Goal: Task Accomplishment & Management: Manage account settings

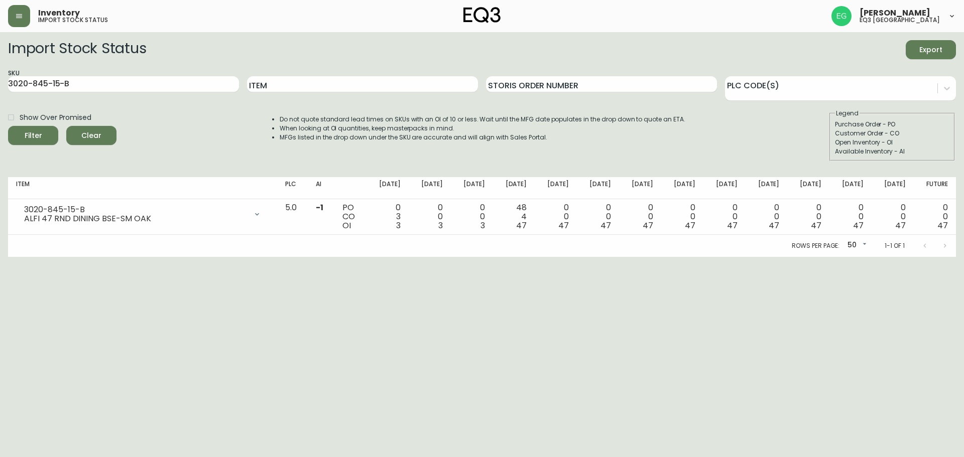
click at [17, 22] on button "button" at bounding box center [19, 16] width 22 height 22
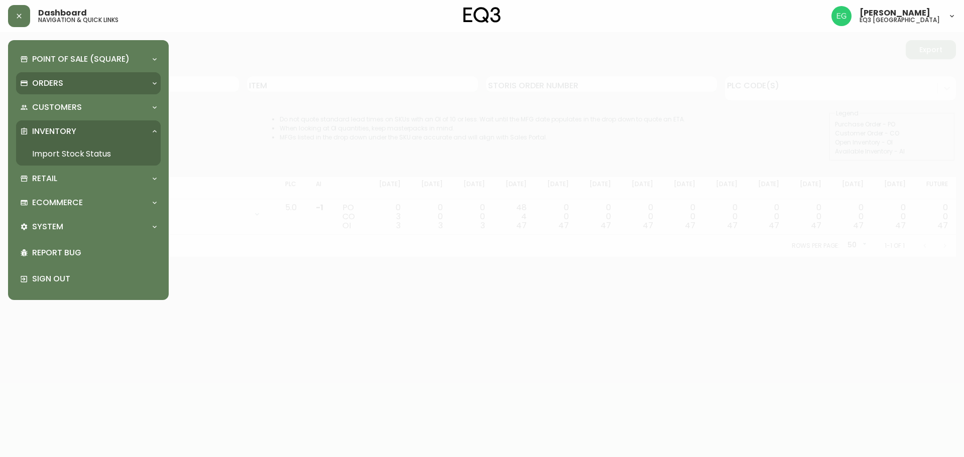
click at [70, 81] on div "Orders" at bounding box center [83, 83] width 127 height 11
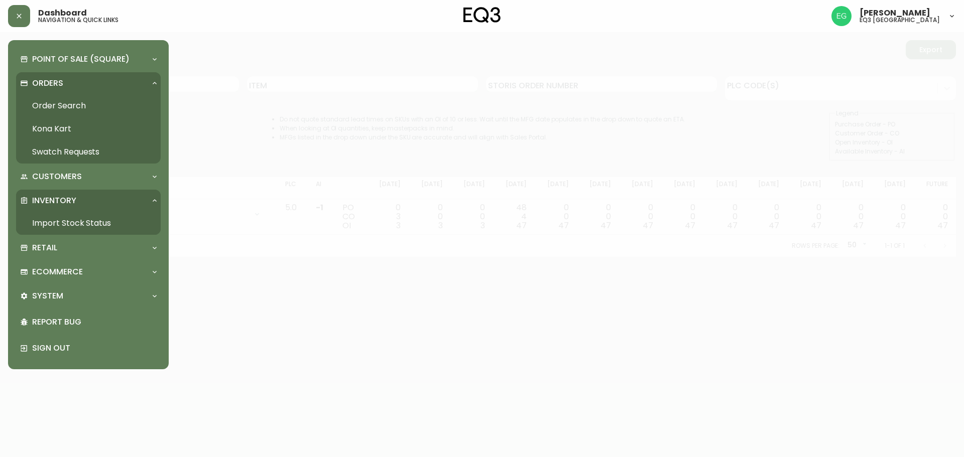
click at [70, 102] on link "Order Search" at bounding box center [88, 105] width 145 height 23
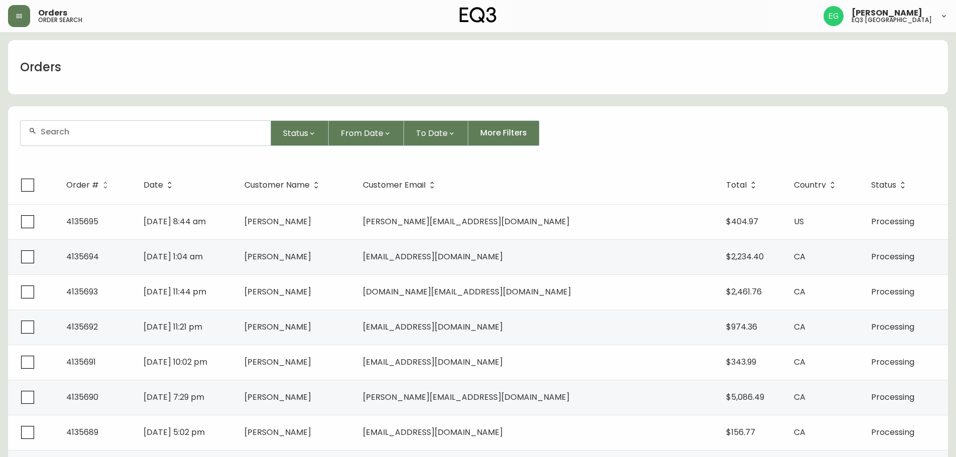
click at [70, 138] on div at bounding box center [146, 133] width 250 height 25
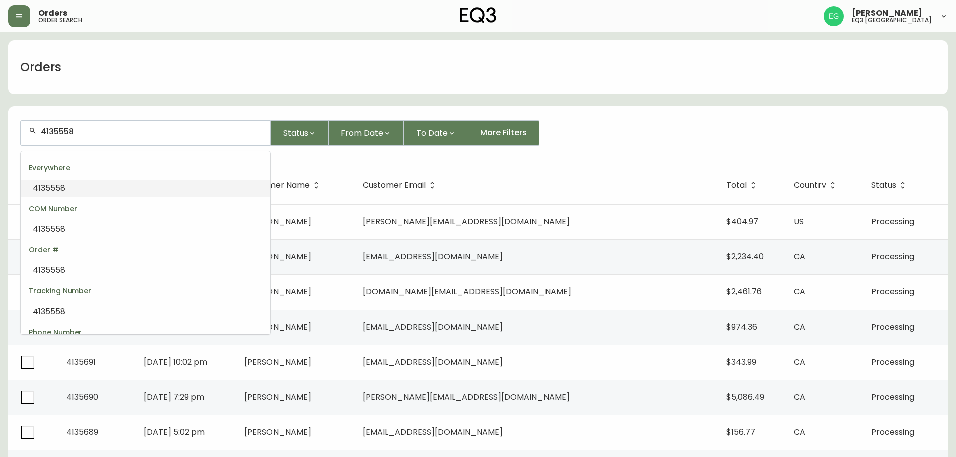
type input "4135558"
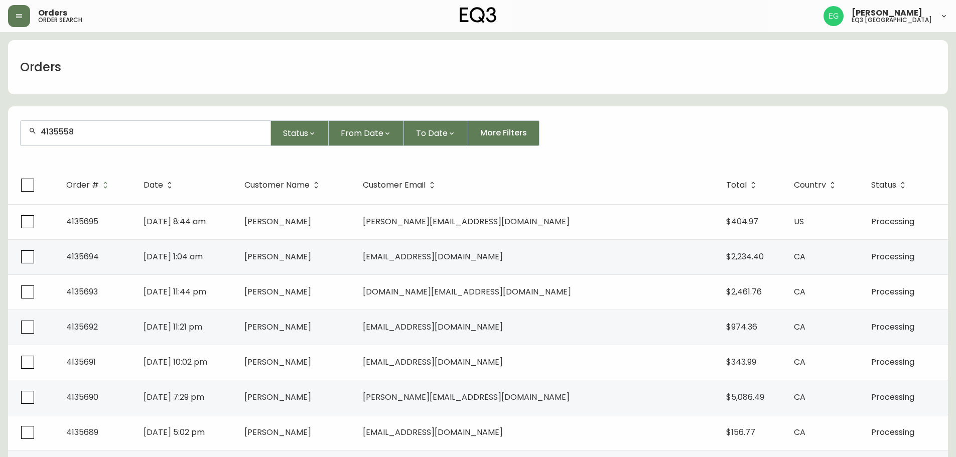
click at [110, 132] on input "4135558" at bounding box center [152, 132] width 222 height 10
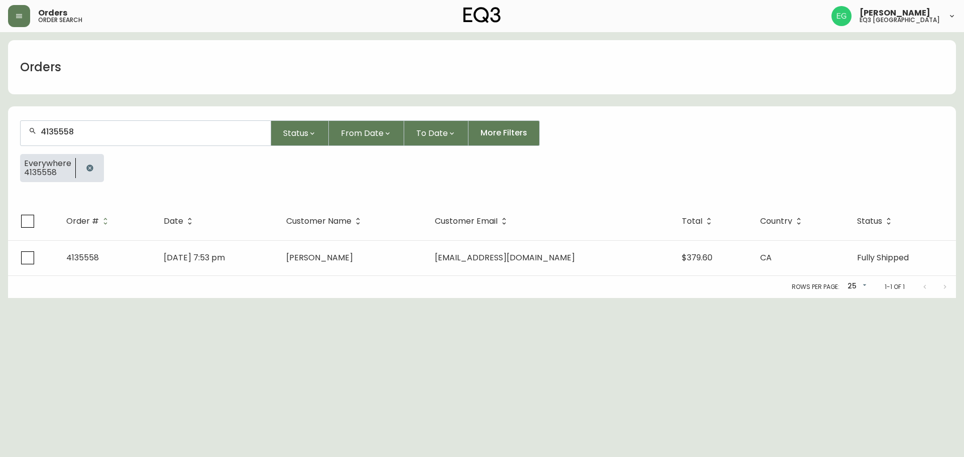
click at [110, 132] on input "4135558" at bounding box center [152, 132] width 222 height 10
click at [415, 298] on html "Orders order search Evan Gracey eq3 burlington Orders 4135558 Status From Date …" at bounding box center [482, 149] width 964 height 298
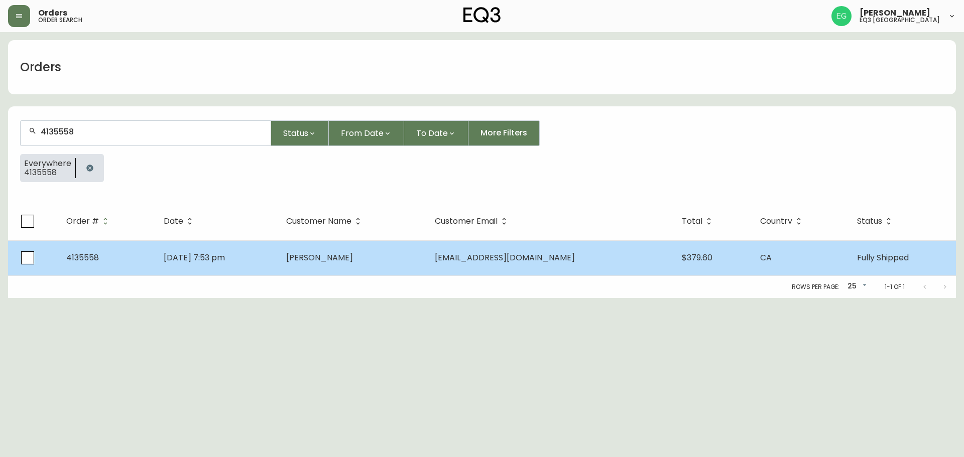
click at [89, 259] on span "4135558" at bounding box center [82, 258] width 33 height 12
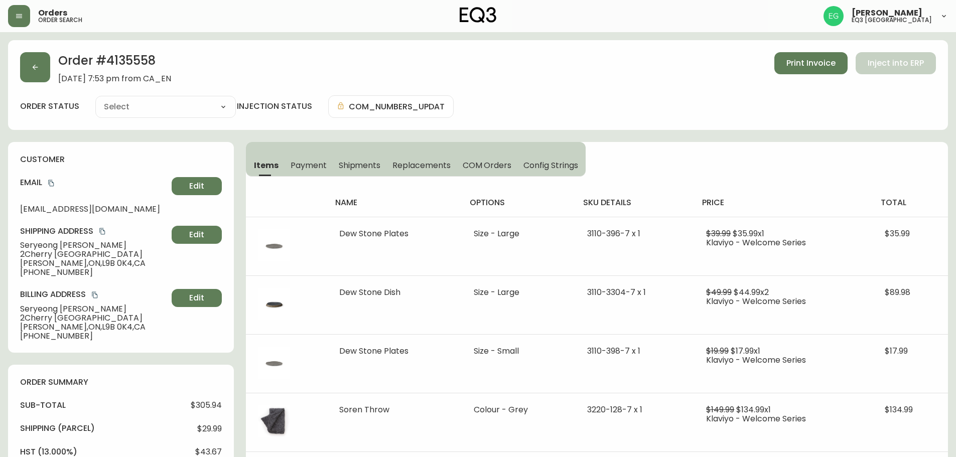
type input "Fully Shipped"
select select "FULLY_SHIPPED"
click at [831, 66] on span "Print Invoice" at bounding box center [811, 63] width 49 height 11
